Goal: Transaction & Acquisition: Purchase product/service

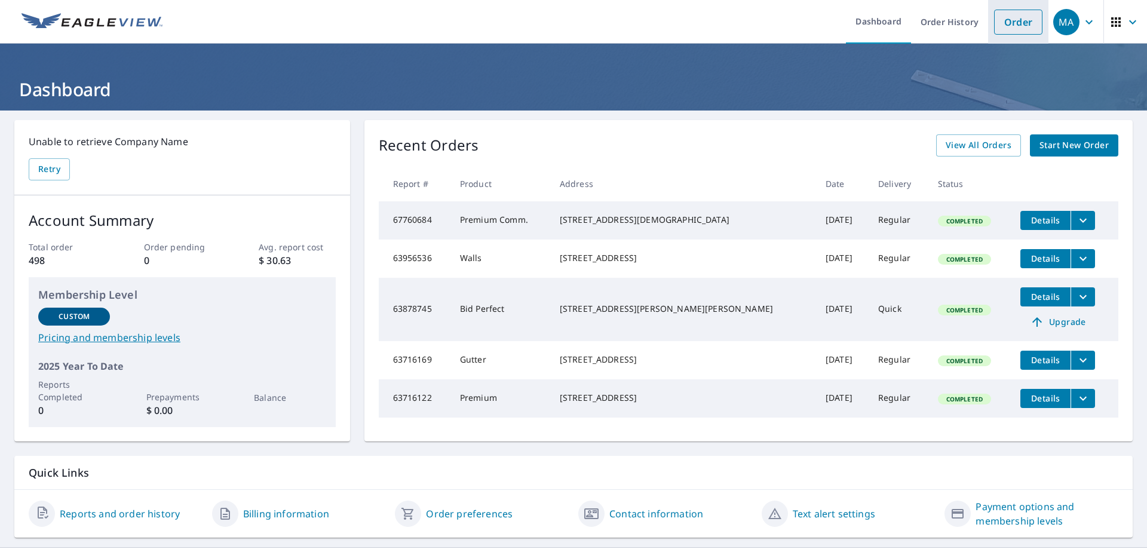
click at [1008, 28] on link "Order" at bounding box center [1018, 22] width 48 height 25
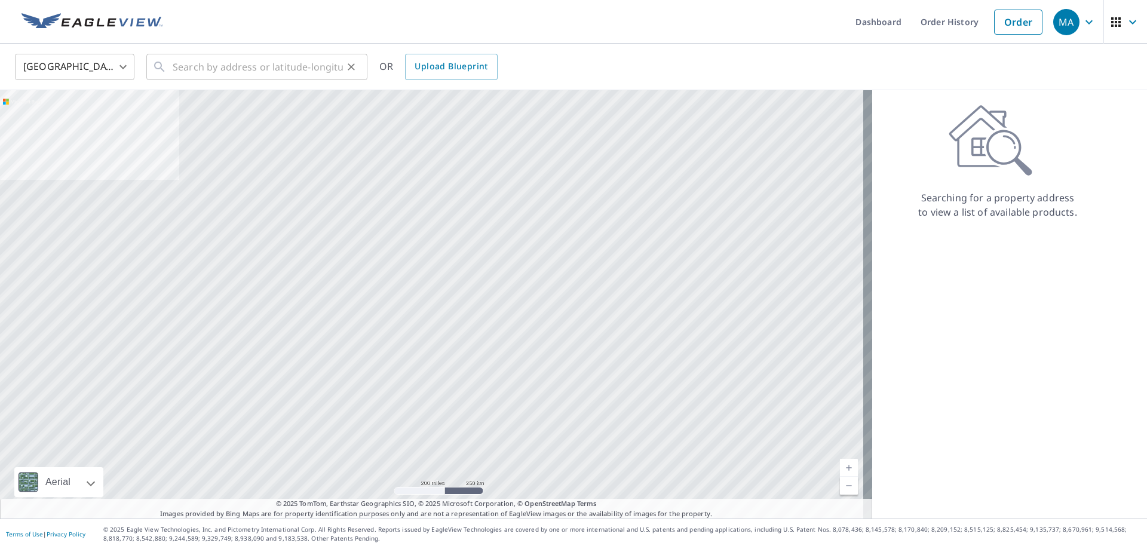
click at [171, 65] on div "​" at bounding box center [256, 67] width 221 height 26
click at [377, 77] on div "[GEOGRAPHIC_DATA] [GEOGRAPHIC_DATA] ​ [STREET_ADDRESS] ​ OR Upload Blueprint" at bounding box center [569, 67] width 1127 height 28
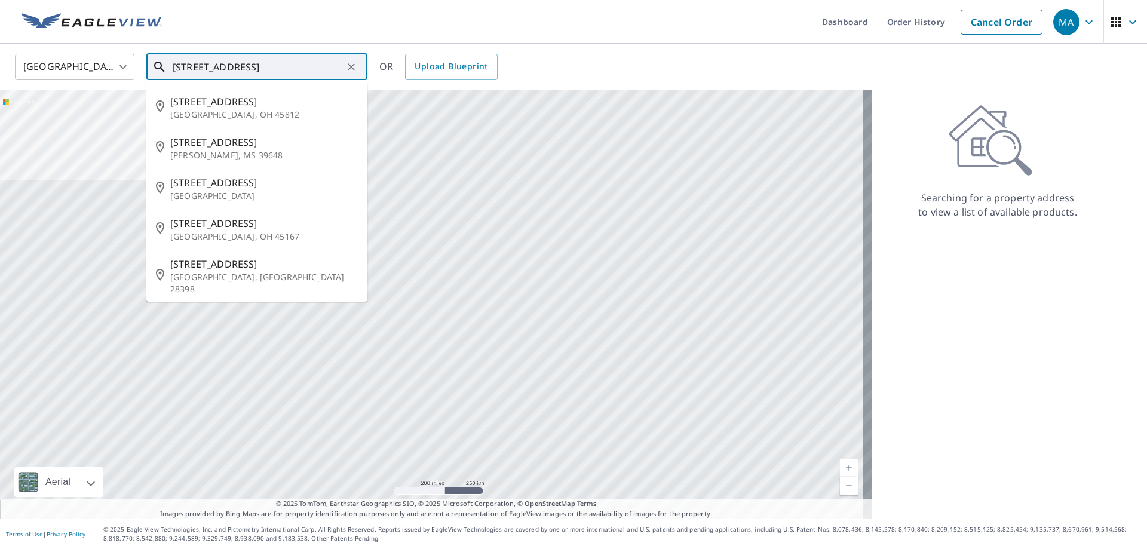
click at [293, 64] on input "[STREET_ADDRESS]" at bounding box center [258, 66] width 170 height 33
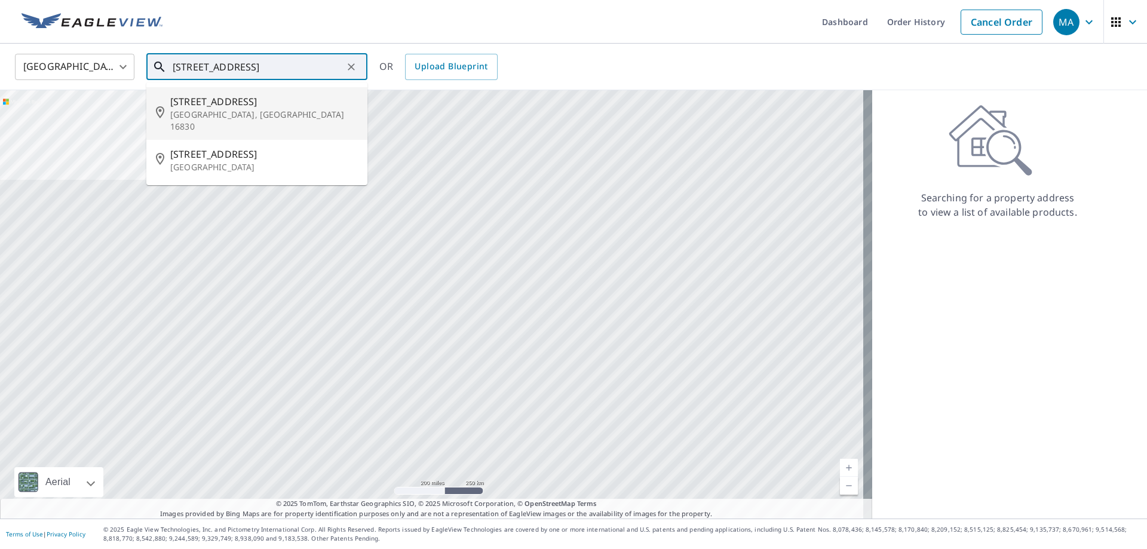
click at [178, 117] on p "[GEOGRAPHIC_DATA], [GEOGRAPHIC_DATA] 16830" at bounding box center [264, 121] width 188 height 24
type input "[STREET_ADDRESS]"
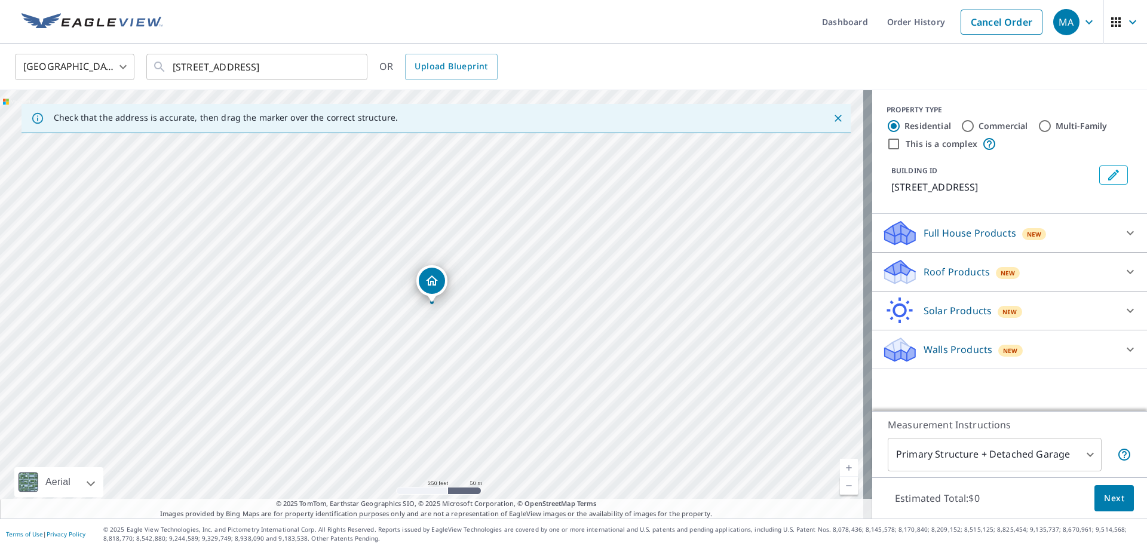
click at [899, 267] on icon at bounding box center [900, 267] width 30 height 15
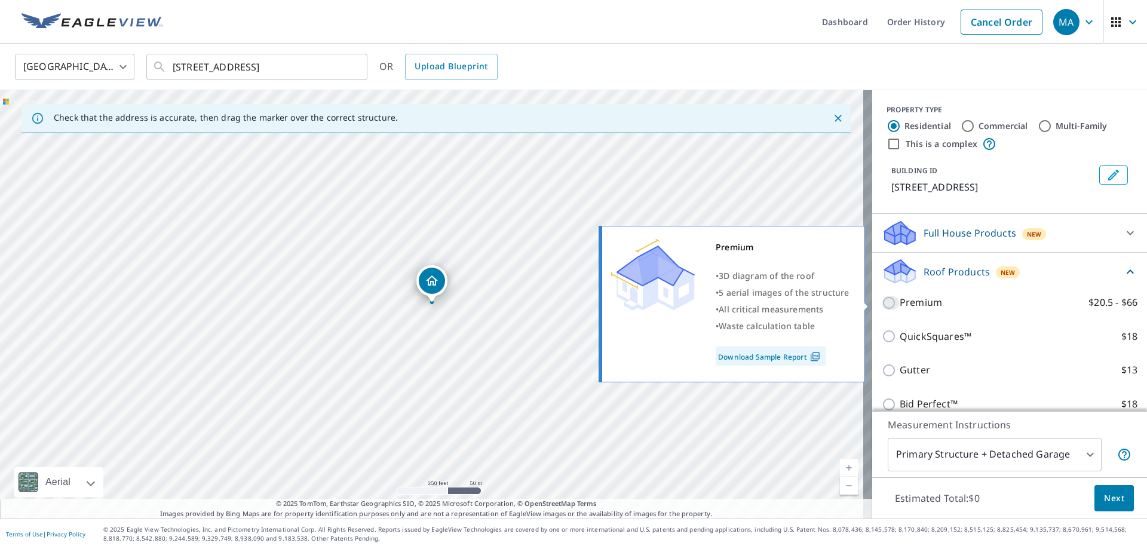
click at [882, 304] on input "Premium $20.5 - $66" at bounding box center [891, 303] width 18 height 14
checkbox input "true"
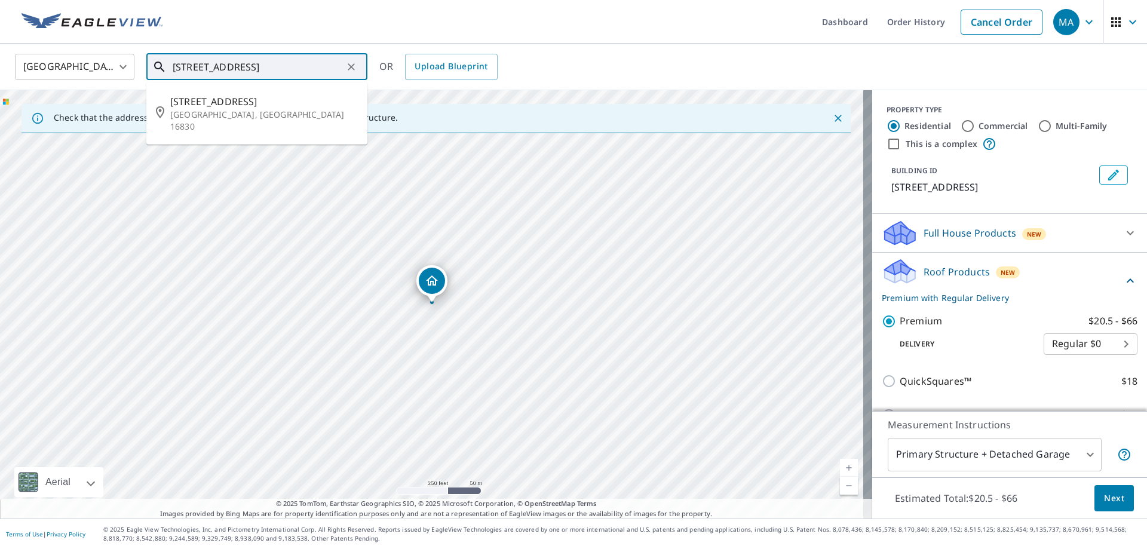
click at [191, 62] on input "[STREET_ADDRESS]" at bounding box center [258, 66] width 170 height 33
click at [309, 110] on p "[GEOGRAPHIC_DATA], [GEOGRAPHIC_DATA] 16830" at bounding box center [264, 121] width 188 height 24
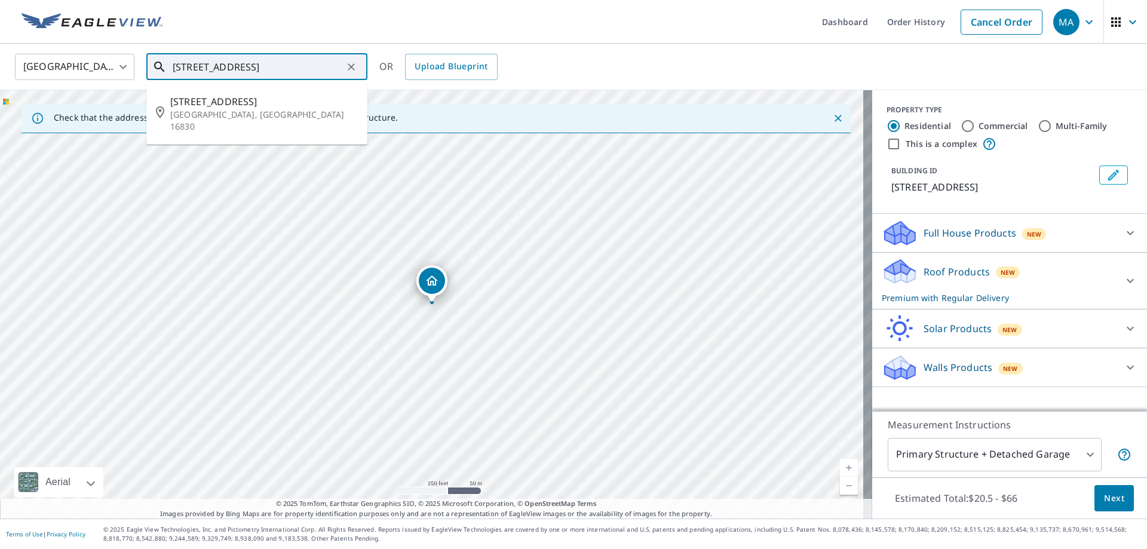
click at [186, 66] on input "[STREET_ADDRESS]" at bounding box center [258, 66] width 170 height 33
type input "[STREET_ADDRESS]"
click at [378, 76] on div "[GEOGRAPHIC_DATA] [GEOGRAPHIC_DATA] ​ [STREET_ADDRESS] ​ [STREET_ADDRESS] OR Up…" at bounding box center [569, 67] width 1127 height 28
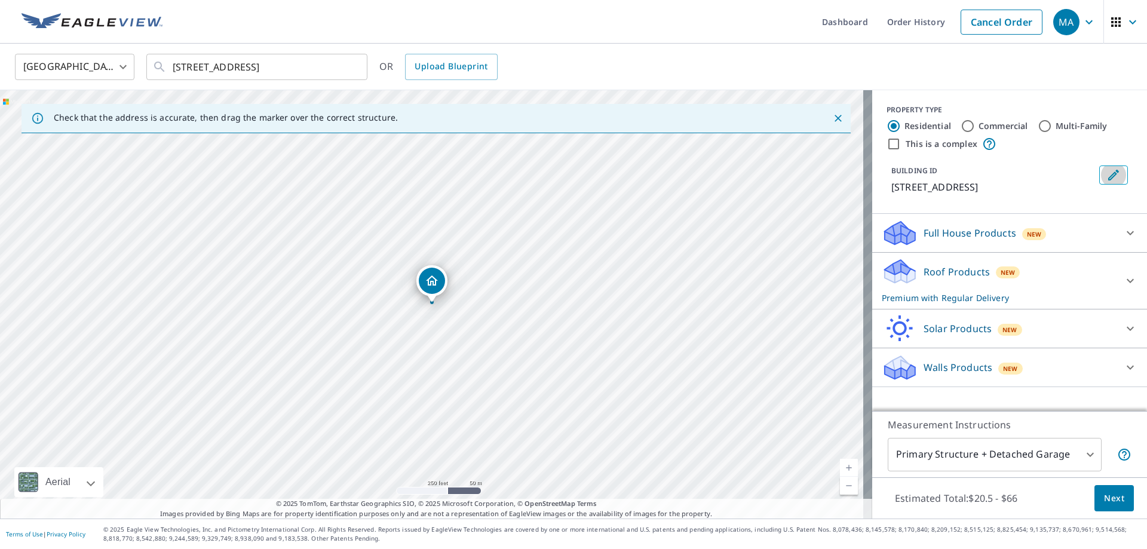
click at [1107, 170] on icon "Edit building 1" at bounding box center [1113, 175] width 14 height 14
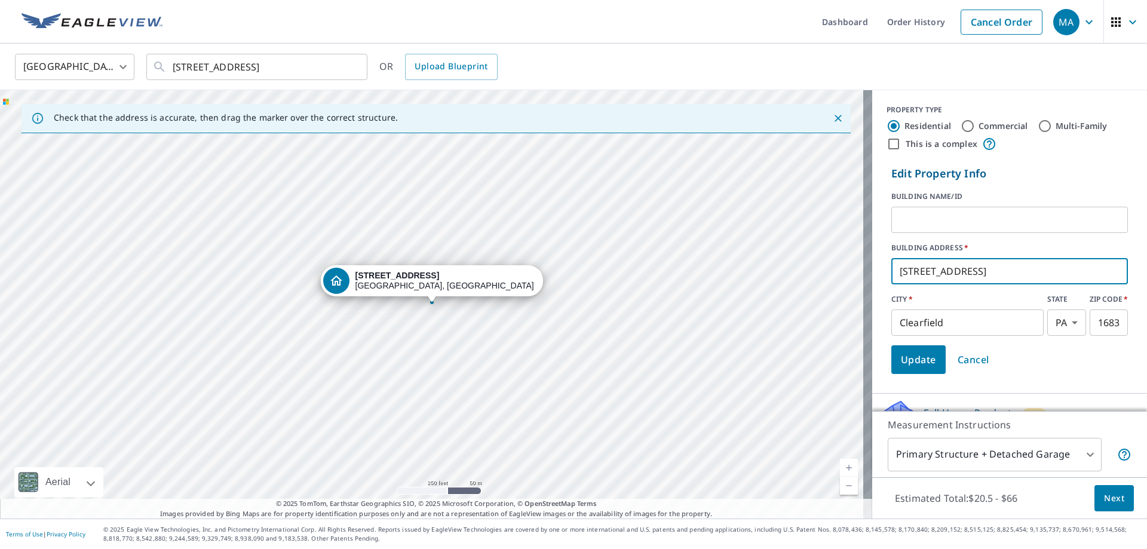
click at [908, 269] on input "[STREET_ADDRESS]" at bounding box center [1009, 270] width 237 height 33
type input "[STREET_ADDRESS]"
click at [911, 362] on span "Update" at bounding box center [918, 359] width 35 height 17
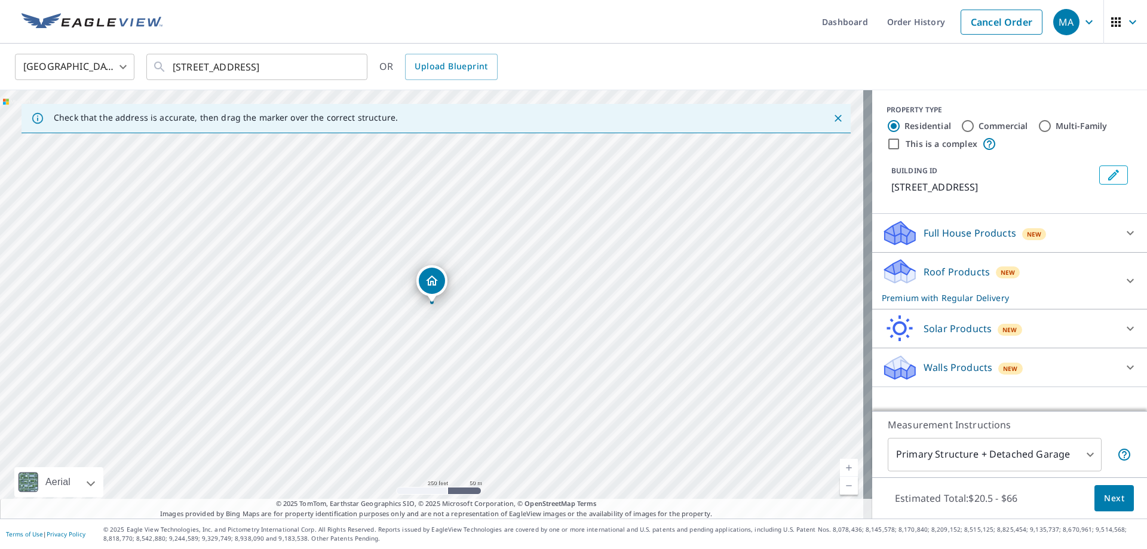
click at [890, 268] on icon at bounding box center [898, 267] width 26 height 15
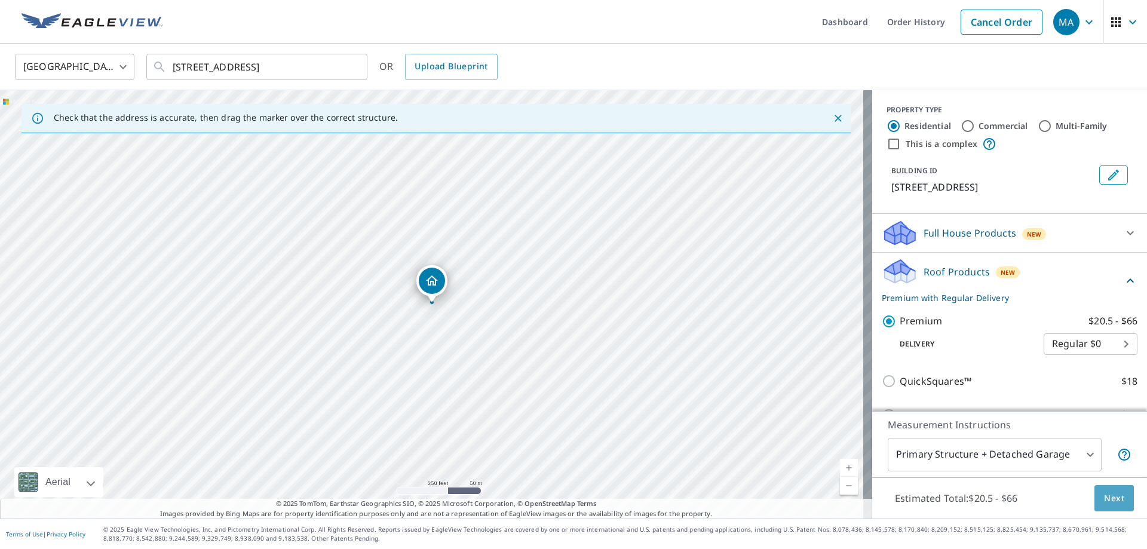
click at [1116, 499] on button "Next" at bounding box center [1113, 498] width 39 height 27
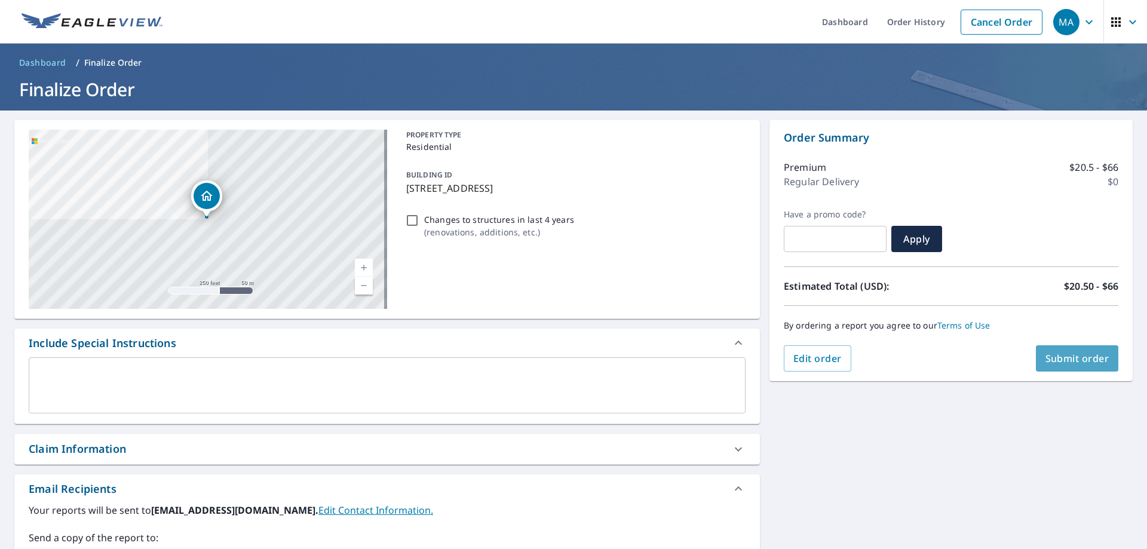
click at [1083, 355] on span "Submit order" at bounding box center [1077, 358] width 64 height 13
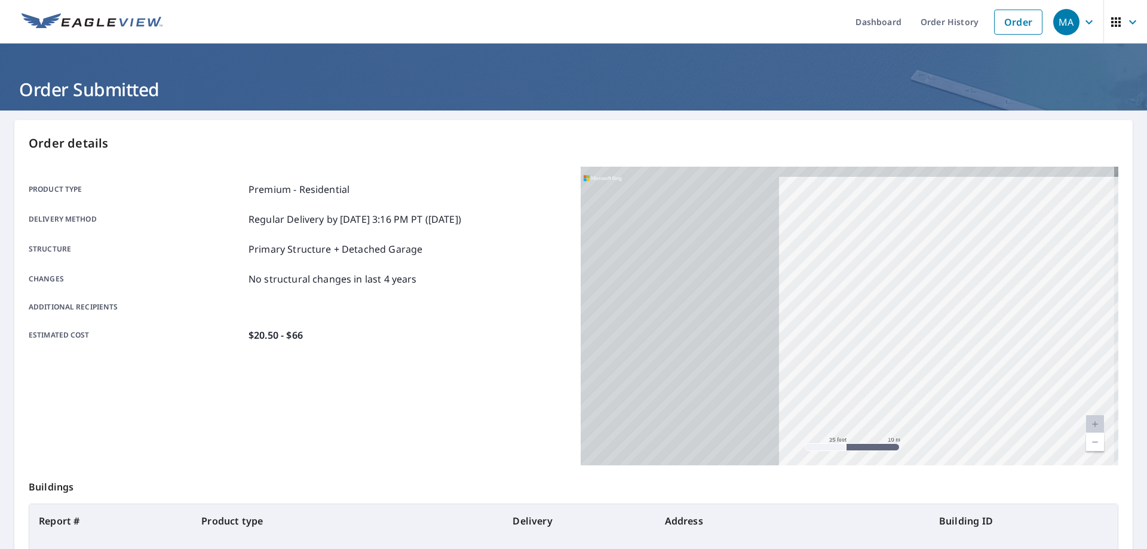
drag, startPoint x: 812, startPoint y: 312, endPoint x: 1146, endPoint y: 345, distance: 336.2
click at [1146, 345] on div "Dashboard Order History Order MA Order Submitted Order details Product type Pre…" at bounding box center [573, 274] width 1147 height 549
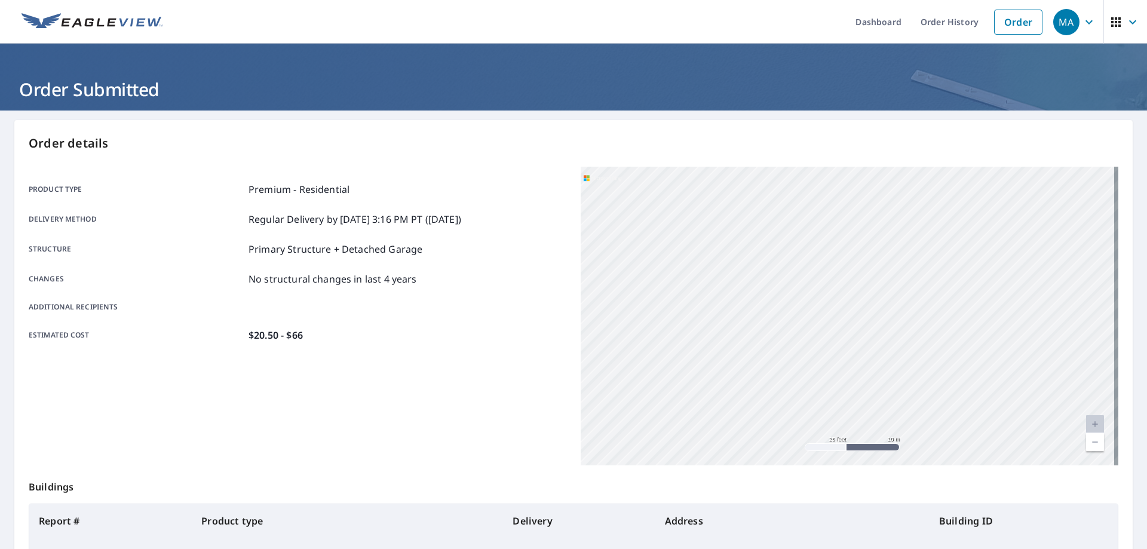
drag, startPoint x: 874, startPoint y: 288, endPoint x: 1102, endPoint y: 349, distance: 236.2
click at [1099, 346] on div "[STREET_ADDRESS]" at bounding box center [850, 316] width 538 height 299
drag, startPoint x: 690, startPoint y: 291, endPoint x: 772, endPoint y: 291, distance: 81.8
click at [772, 291] on div "[STREET_ADDRESS]" at bounding box center [850, 316] width 538 height 299
click at [517, 166] on div "Order details Product type Premium - Residential Delivery method Regular Delive…" at bounding box center [573, 391] width 1118 height 543
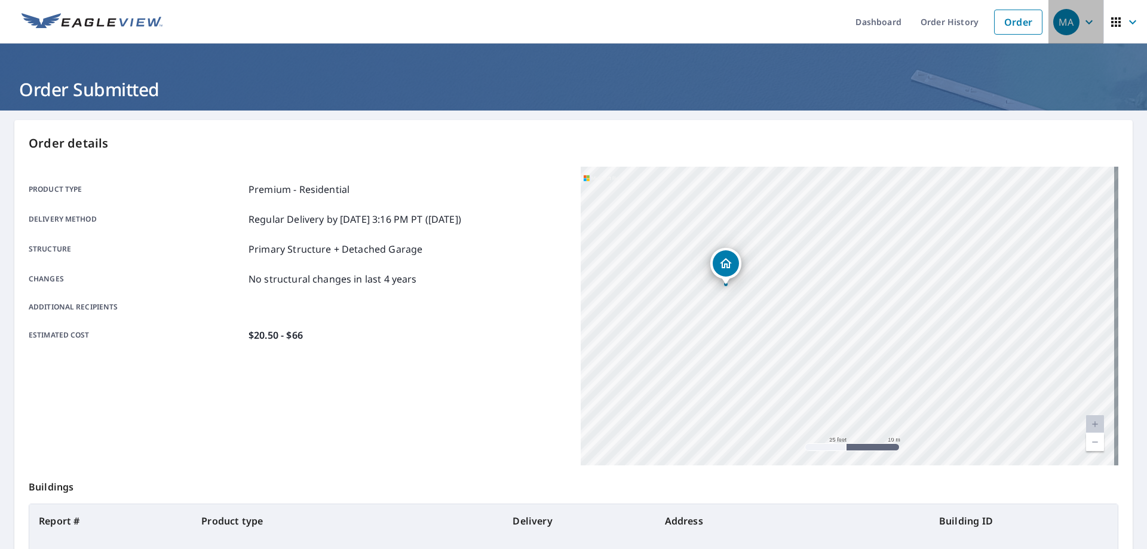
click at [1082, 24] on icon "button" at bounding box center [1089, 22] width 14 height 14
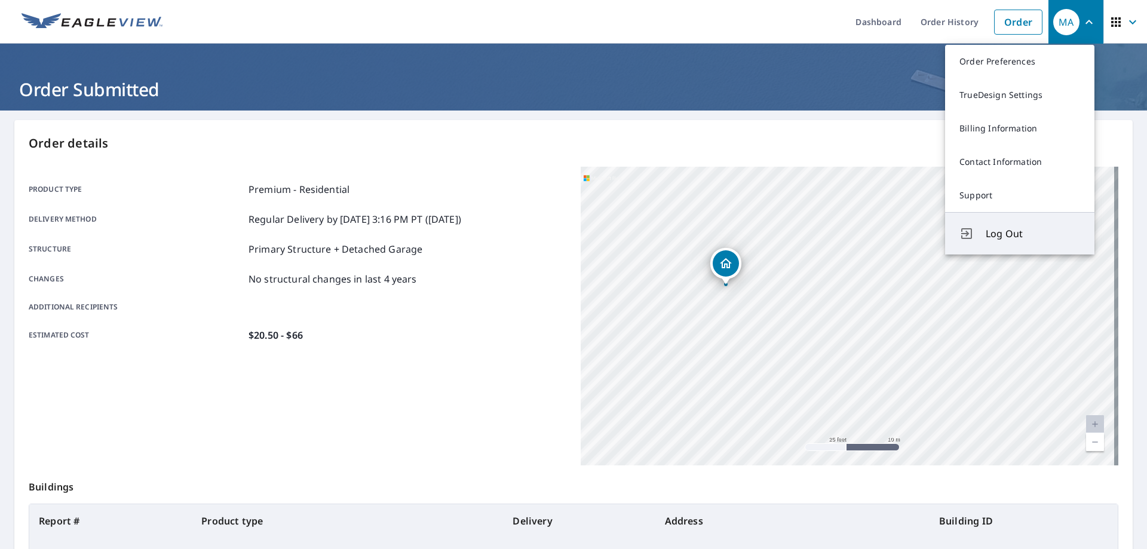
click at [1024, 232] on span "Log Out" at bounding box center [1033, 233] width 94 height 14
